Goal: Information Seeking & Learning: Stay updated

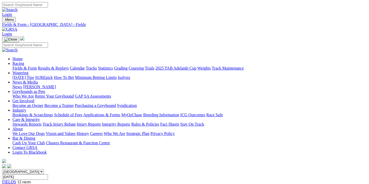
scroll to position [55, 0]
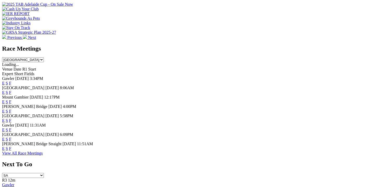
scroll to position [255, 0]
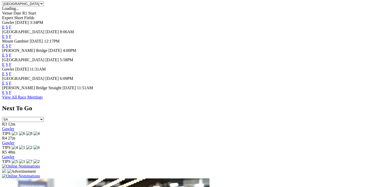
click at [11, 53] on link "F" at bounding box center [10, 55] width 2 height 4
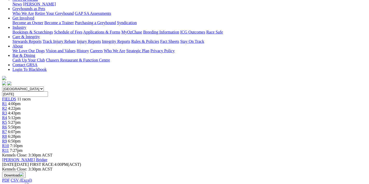
scroll to position [138, 0]
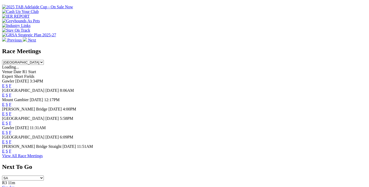
scroll to position [224, 0]
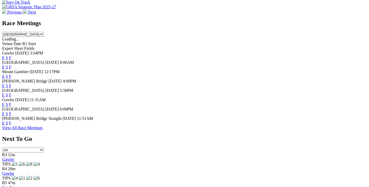
click at [11, 113] on link "F" at bounding box center [10, 114] width 2 height 4
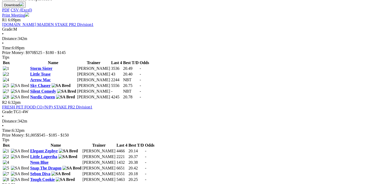
scroll to position [221, 0]
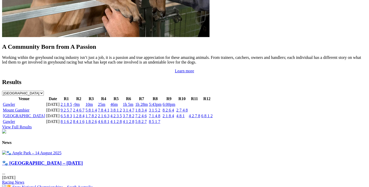
scroll to position [506, 0]
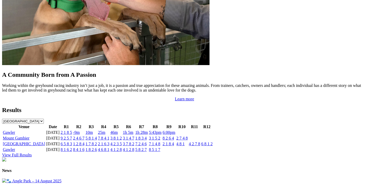
click at [29, 142] on link "[GEOGRAPHIC_DATA]" at bounding box center [24, 144] width 42 height 4
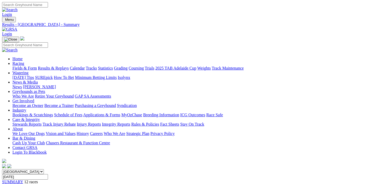
scroll to position [83, 0]
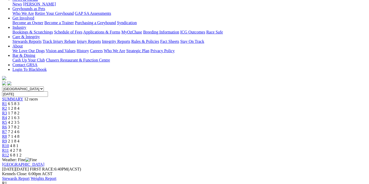
click at [30, 176] on link "Stewards Report" at bounding box center [15, 178] width 27 height 4
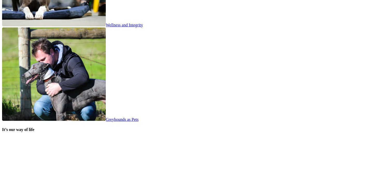
scroll to position [1095, 0]
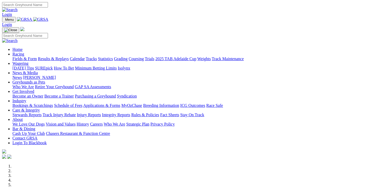
scroll to position [1095, 0]
